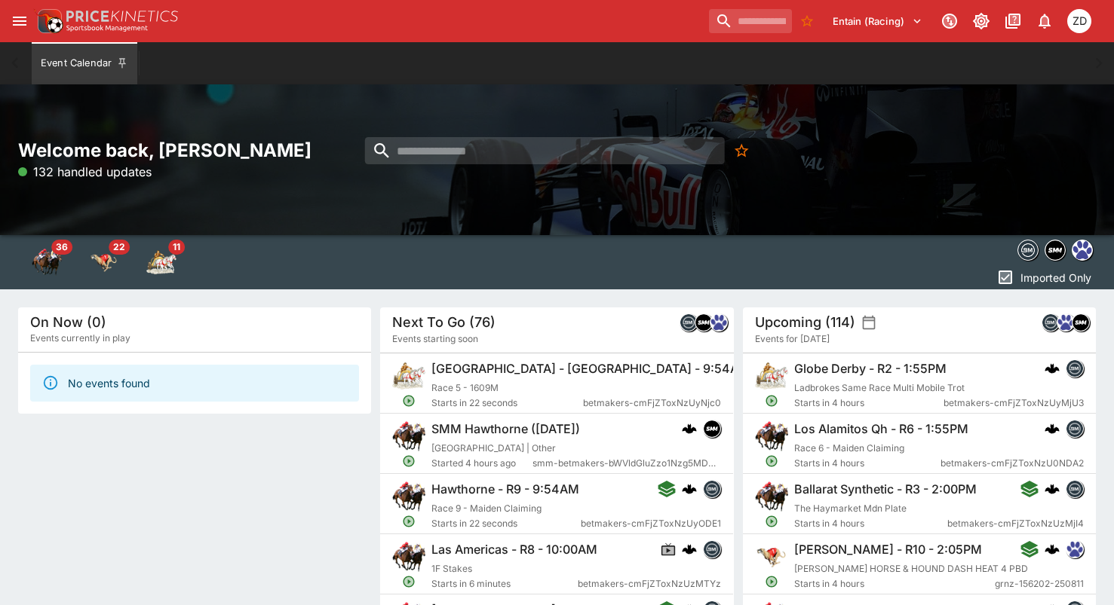
click at [539, 391] on div "[GEOGRAPHIC_DATA] - R5 - 9:54AM Race 5 - 1609M Starts in 22 seconds betmakers-c…" at bounding box center [576, 385] width 290 height 51
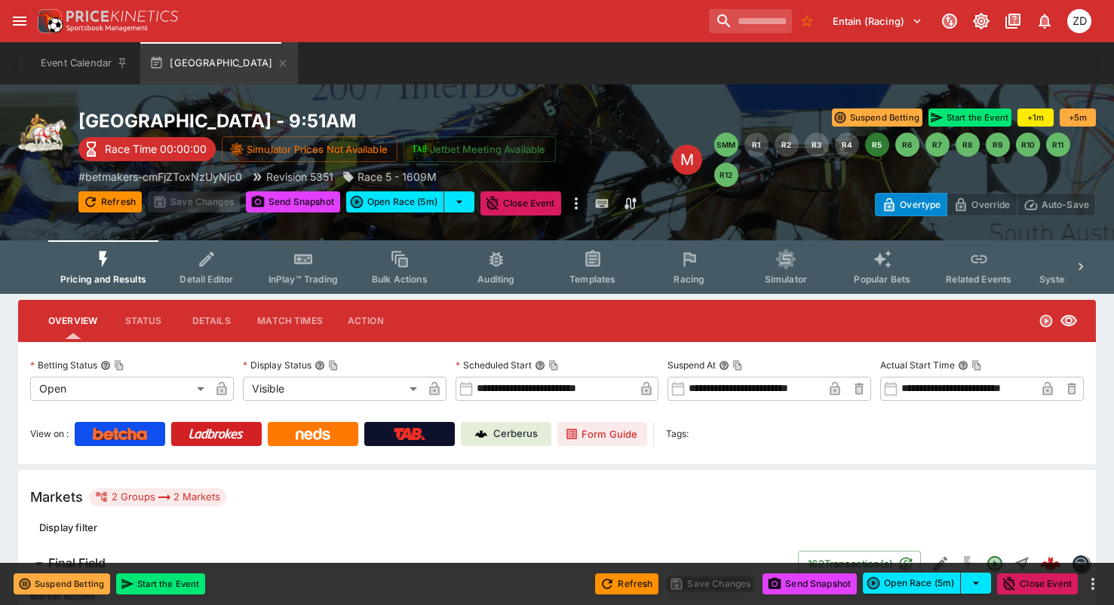
type input "**********"
click at [624, 117] on h2 "[GEOGRAPHIC_DATA] - 9:51AM" at bounding box center [374, 120] width 593 height 23
click at [577, 103] on div "[GEOGRAPHIC_DATA] R5 - 9:51AM Race Time 00:00:00 Simulator Prices Not Available…" at bounding box center [557, 162] width 1114 height 156
click at [639, 107] on div "[GEOGRAPHIC_DATA] R5 - 9:51AM Race Time 00:00:00 Simulator Prices Not Available…" at bounding box center [557, 162] width 1114 height 156
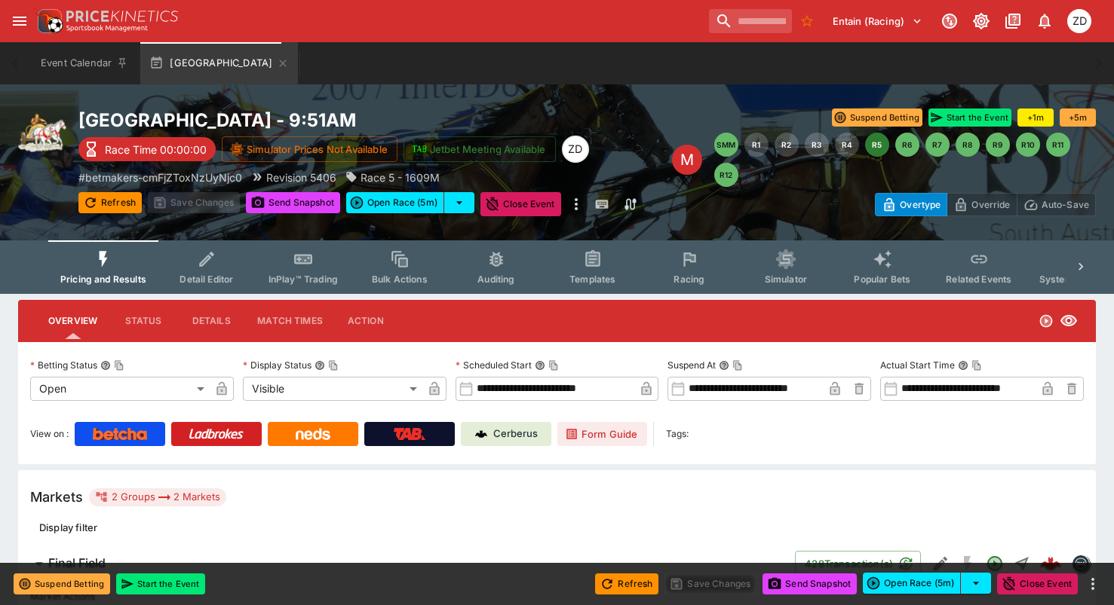
click at [625, 112] on h2 "[GEOGRAPHIC_DATA] - 9:51AM" at bounding box center [374, 120] width 593 height 23
click at [562, 97] on div "[GEOGRAPHIC_DATA] R5 - 9:51AM Race Time 00:00:00 Simulator Prices Not Available…" at bounding box center [557, 162] width 1114 height 156
click at [593, 94] on div "[GEOGRAPHIC_DATA] R5 - 9:51AM Race Time 00:00:00 Simulator Prices Not Available…" at bounding box center [557, 162] width 1114 height 156
click at [605, 94] on div "[GEOGRAPHIC_DATA] R5 - 9:51AM Race Time 00:00:00 Simulator Prices Not Available…" at bounding box center [557, 162] width 1114 height 156
click at [119, 200] on button "Refresh" at bounding box center [109, 202] width 63 height 21
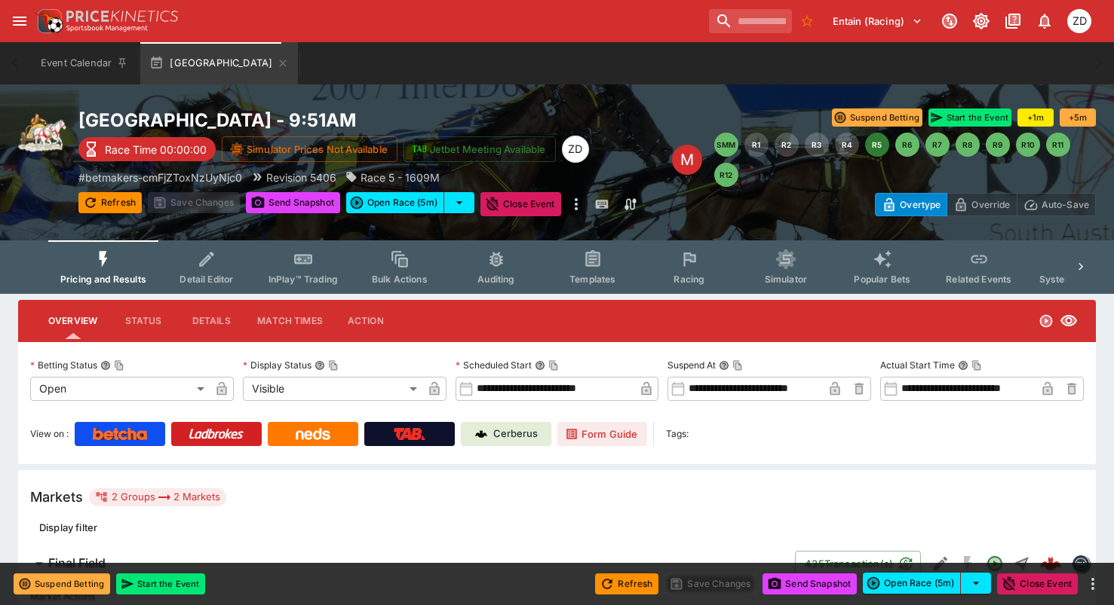
click at [627, 100] on div "[GEOGRAPHIC_DATA] R5 - 9:51AM Race Time 00:00:00 Simulator Prices Not Available…" at bounding box center [557, 162] width 1114 height 156
type input "**********"
click at [644, 113] on h2 "[GEOGRAPHIC_DATA] - 9:51AM" at bounding box center [374, 120] width 593 height 23
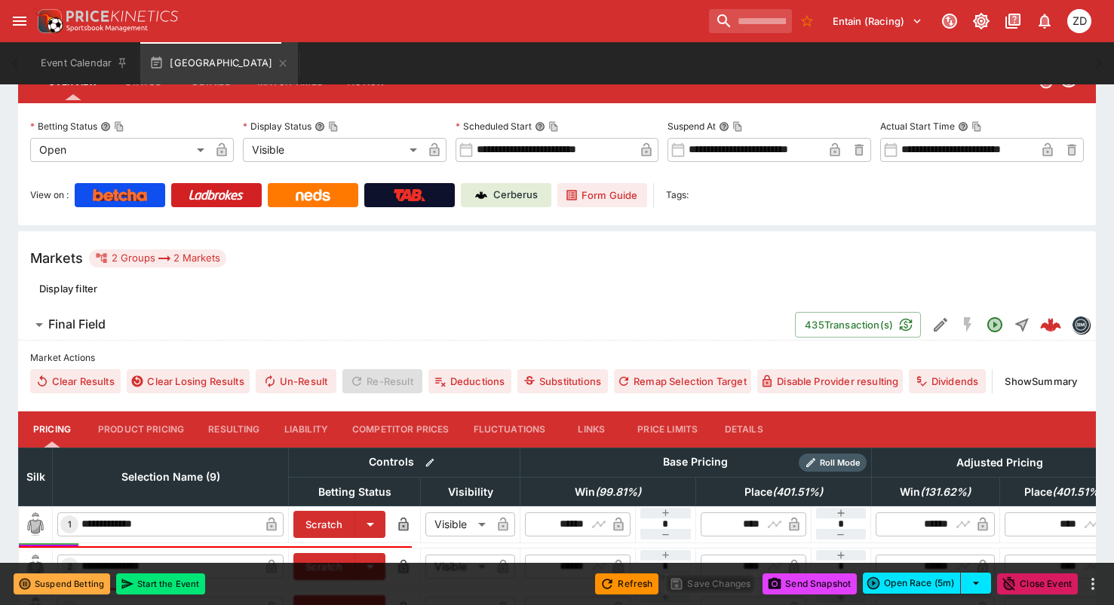
click at [648, 290] on div "Markets 2 Groups 2 Markets Display filter" at bounding box center [556, 270] width 1077 height 78
click at [619, 276] on div "Markets 2 Groups 2 Markets Display filter" at bounding box center [556, 270] width 1077 height 78
click at [447, 270] on div "Markets 2 Groups 2 Markets Display filter" at bounding box center [556, 270] width 1077 height 78
click at [359, 269] on div "Markets 2 Groups 2 Markets Display filter" at bounding box center [556, 270] width 1077 height 78
click at [625, 271] on div "Markets 2 Groups 2 Markets Display filter" at bounding box center [556, 270] width 1077 height 78
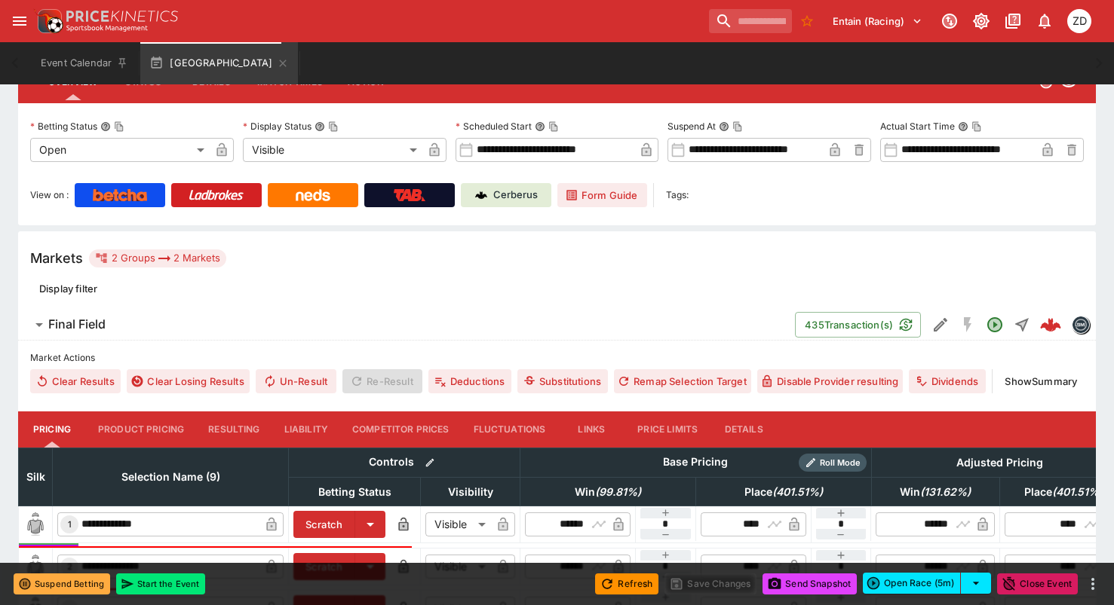
scroll to position [0, 0]
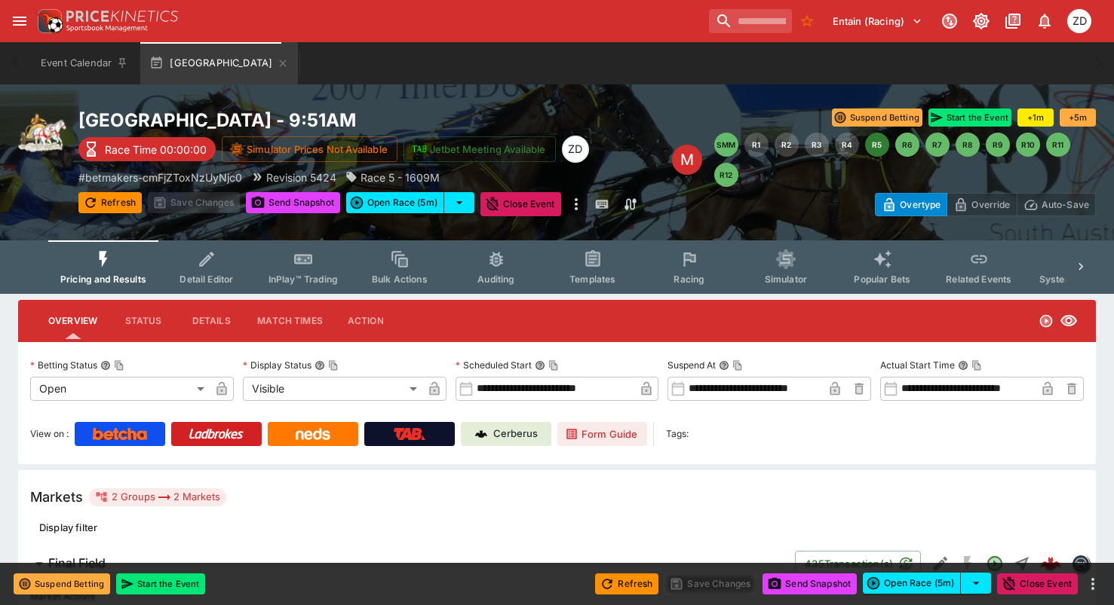
click at [638, 125] on h2 "[GEOGRAPHIC_DATA] - 9:51AM" at bounding box center [374, 120] width 593 height 23
click at [277, 61] on icon "button" at bounding box center [283, 63] width 12 height 12
